Goal: Information Seeking & Learning: Learn about a topic

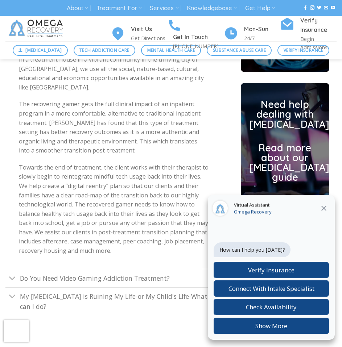
scroll to position [2102, 0]
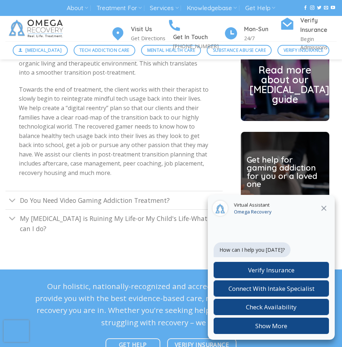
click at [326, 207] on icon "Close" at bounding box center [323, 208] width 9 height 9
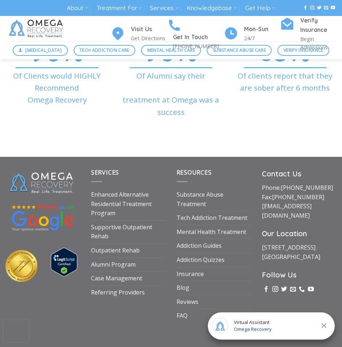
scroll to position [2798, 0]
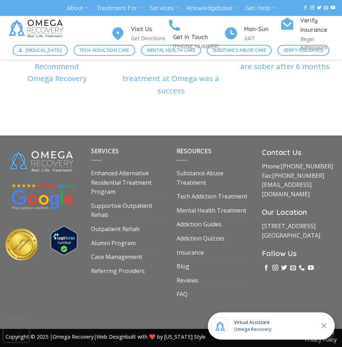
click at [321, 325] on icon "Close" at bounding box center [323, 326] width 9 height 9
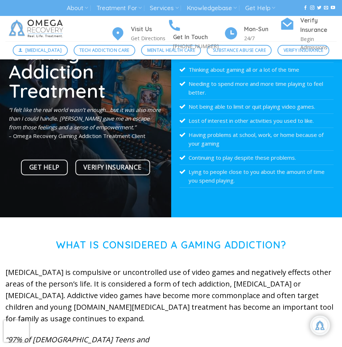
scroll to position [0, 0]
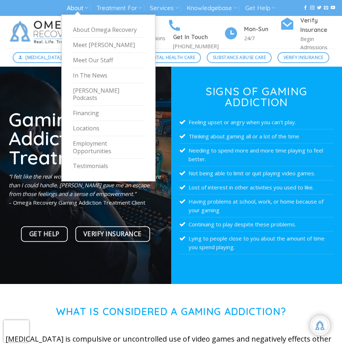
click at [80, 3] on link "About" at bounding box center [77, 7] width 21 height 13
click at [99, 159] on link "Testimonials" at bounding box center [108, 166] width 71 height 15
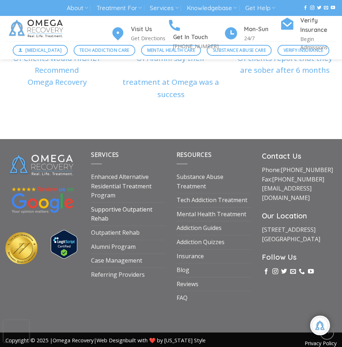
scroll to position [2798, 0]
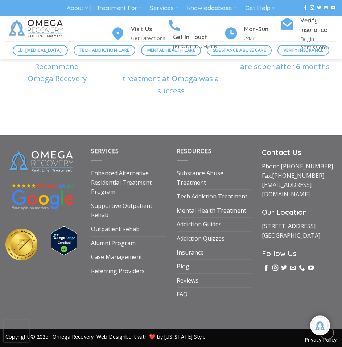
click at [37, 333] on span "Copyright © 2025 | Omega Recovery | Web Design built with ❤️ by Idaho Style" at bounding box center [105, 336] width 200 height 7
click at [35, 264] on div at bounding box center [21, 250] width 43 height 43
click at [59, 244] on img at bounding box center [64, 241] width 26 height 29
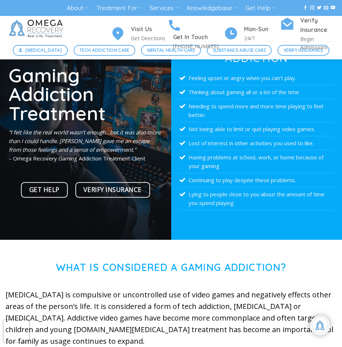
scroll to position [0, 0]
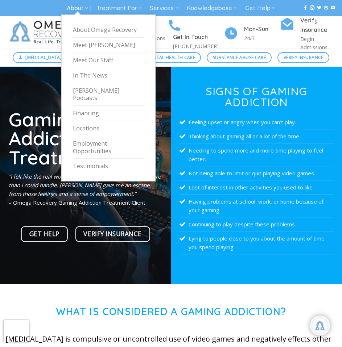
click at [74, 7] on link "About" at bounding box center [77, 7] width 21 height 13
click at [92, 42] on link "Meet [PERSON_NAME]" at bounding box center [108, 45] width 71 height 15
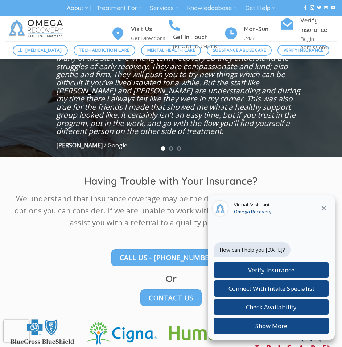
scroll to position [67, 0]
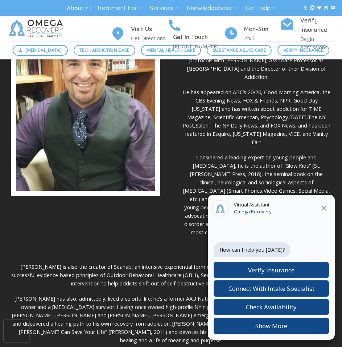
scroll to position [290, 0]
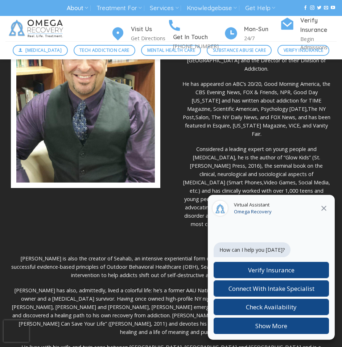
click at [321, 212] on icon "Close" at bounding box center [323, 208] width 9 height 9
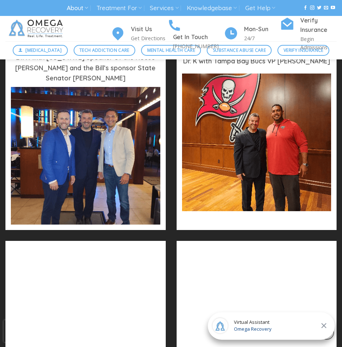
scroll to position [568, 0]
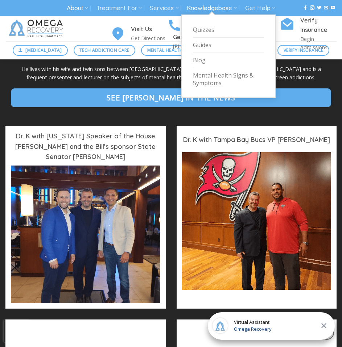
click at [224, 10] on link "Knowledgebase" at bounding box center [212, 7] width 50 height 13
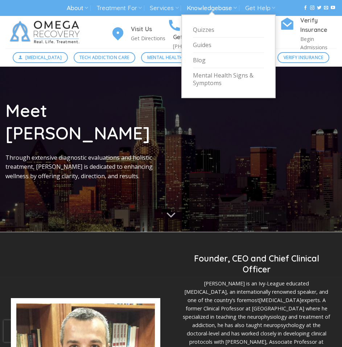
click at [222, 11] on link "Knowledgebase" at bounding box center [212, 7] width 50 height 13
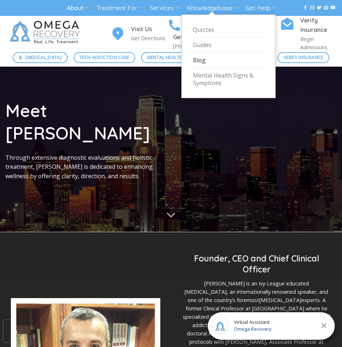
click at [195, 63] on link "Blog" at bounding box center [228, 60] width 71 height 15
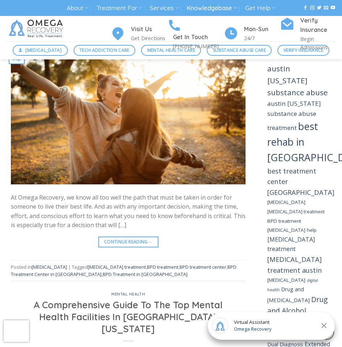
scroll to position [797, 0]
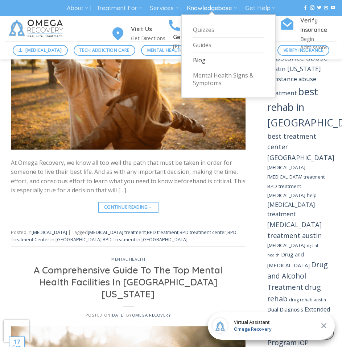
click at [223, 10] on link "Knowledgebase" at bounding box center [212, 7] width 50 height 13
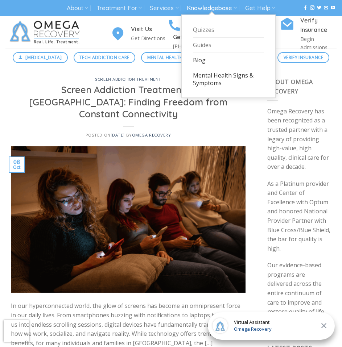
click at [217, 76] on link "Mental Health Signs & Symptoms" at bounding box center [228, 79] width 71 height 22
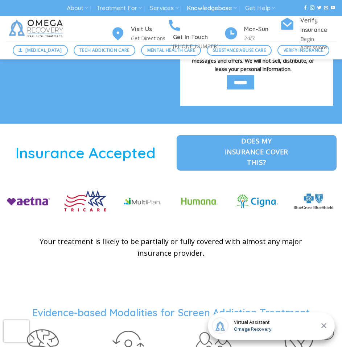
scroll to position [1595, 0]
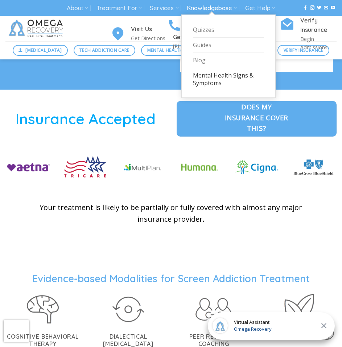
click at [222, 9] on link "Knowledgebase" at bounding box center [212, 7] width 50 height 13
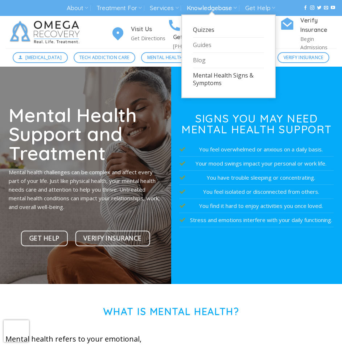
click at [210, 26] on link "Quizzes" at bounding box center [228, 29] width 71 height 15
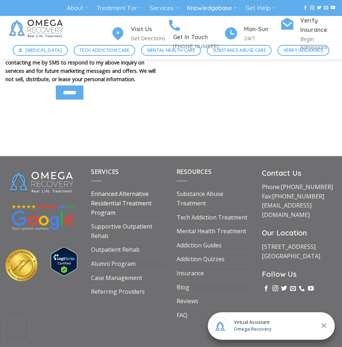
scroll to position [1902, 0]
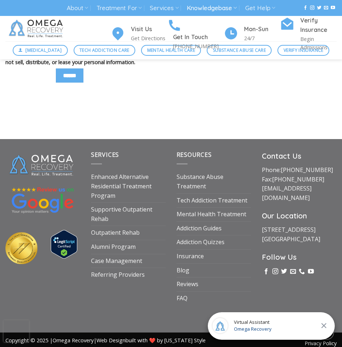
click at [89, 337] on link "Omega Recovery" at bounding box center [73, 340] width 41 height 7
